Goal: Transaction & Acquisition: Register for event/course

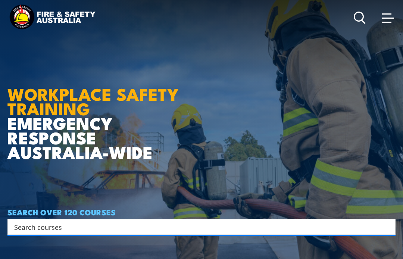
click at [31, 223] on input "Search input" at bounding box center [196, 226] width 365 height 11
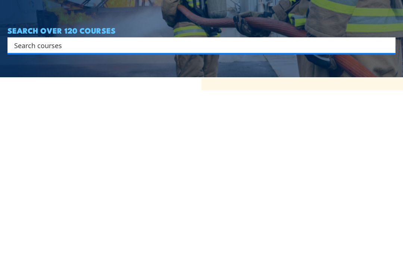
type input "L"
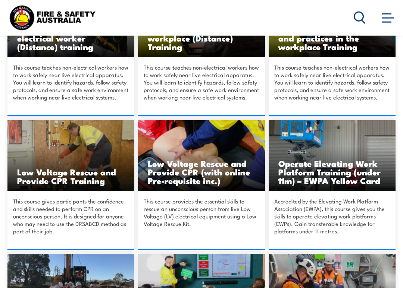
scroll to position [543, 0]
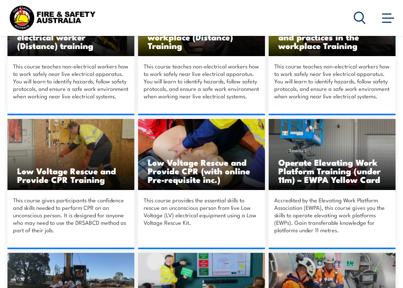
click at [27, 163] on img at bounding box center [70, 154] width 127 height 71
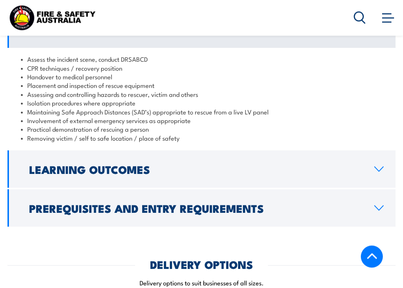
scroll to position [776, 0]
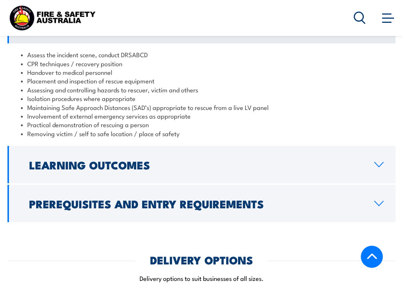
click at [40, 198] on h2 "Prerequisites and Entry Requirements" at bounding box center [196, 203] width 334 height 10
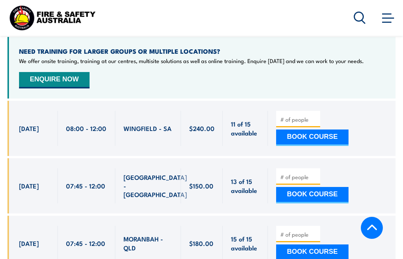
scroll to position [1394, 0]
click at [307, 245] on button "BOOK COURSE" at bounding box center [312, 253] width 72 height 16
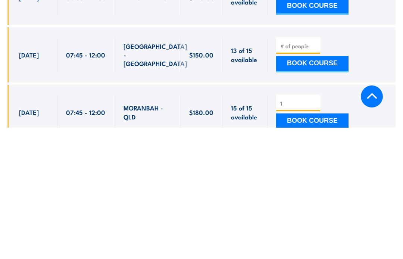
type input "1"
click at [323, 245] on button "BOOK COURSE" at bounding box center [312, 253] width 72 height 16
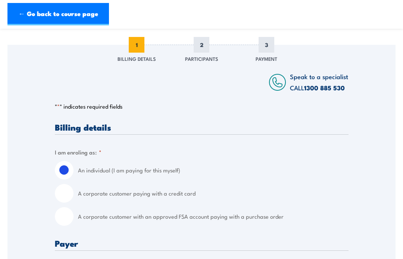
scroll to position [82, 0]
